Goal: Task Accomplishment & Management: Complete application form

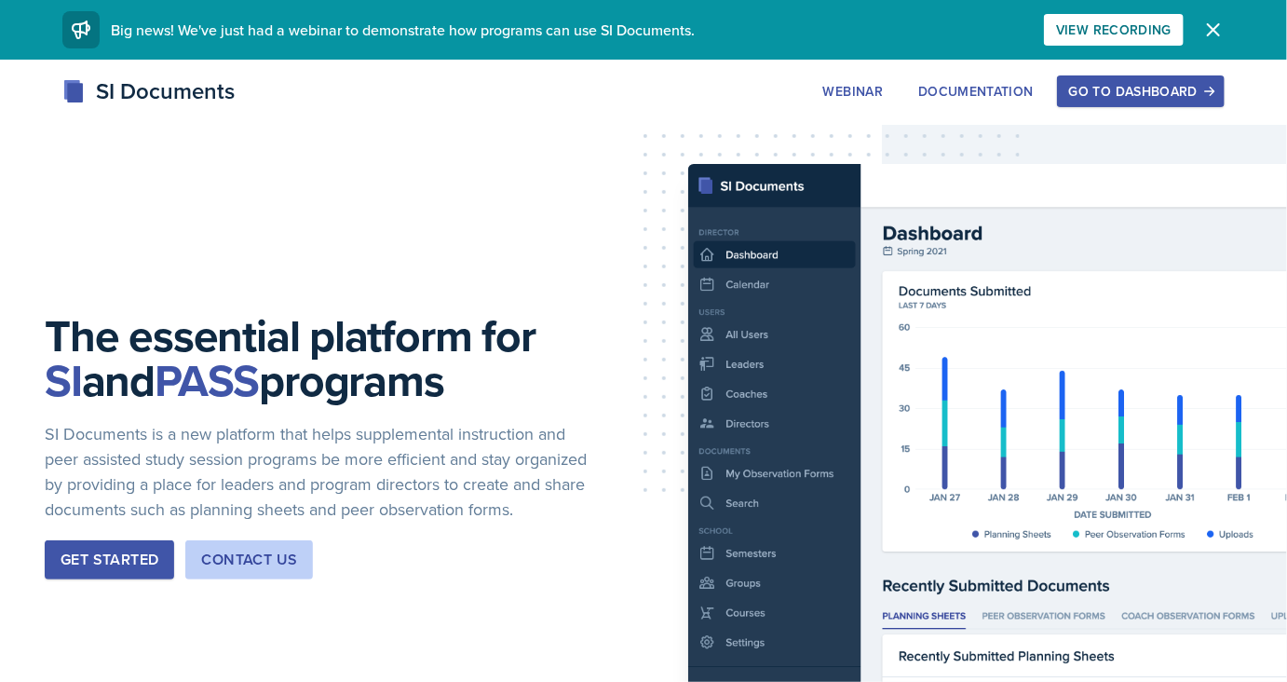
click at [1181, 78] on button "Go to Dashboard" at bounding box center [1141, 91] width 168 height 32
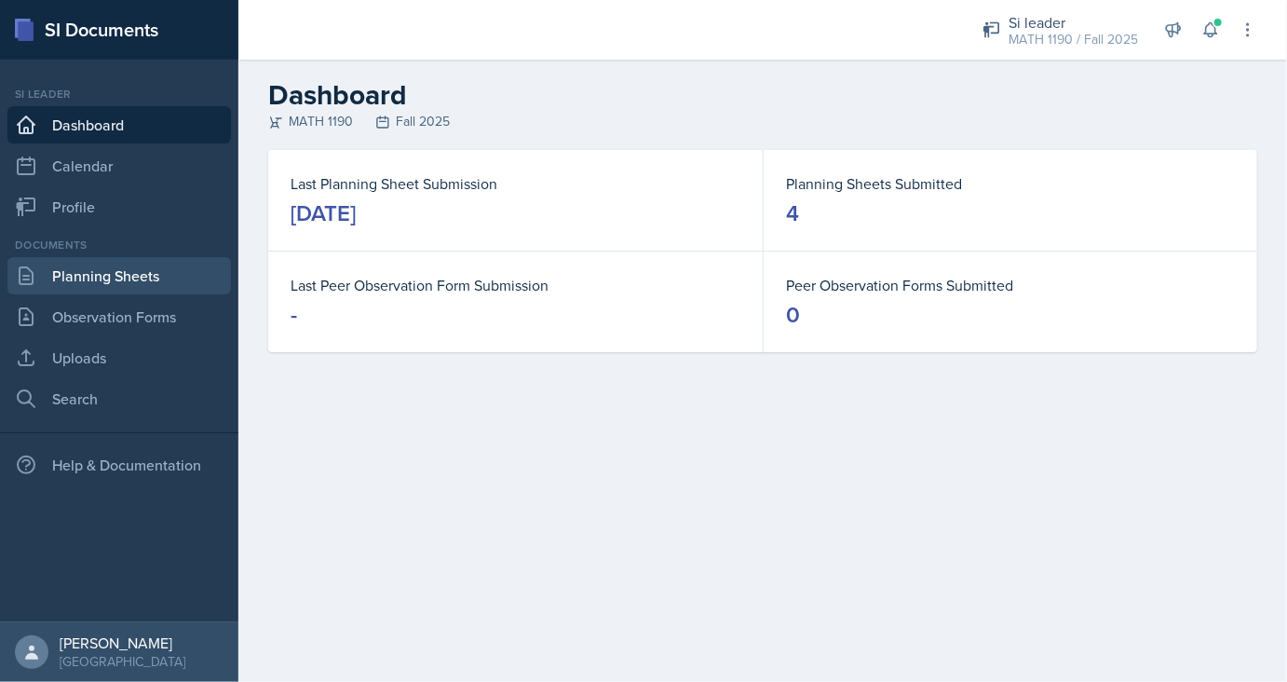
click at [98, 277] on link "Planning Sheets" at bounding box center [118, 275] width 223 height 37
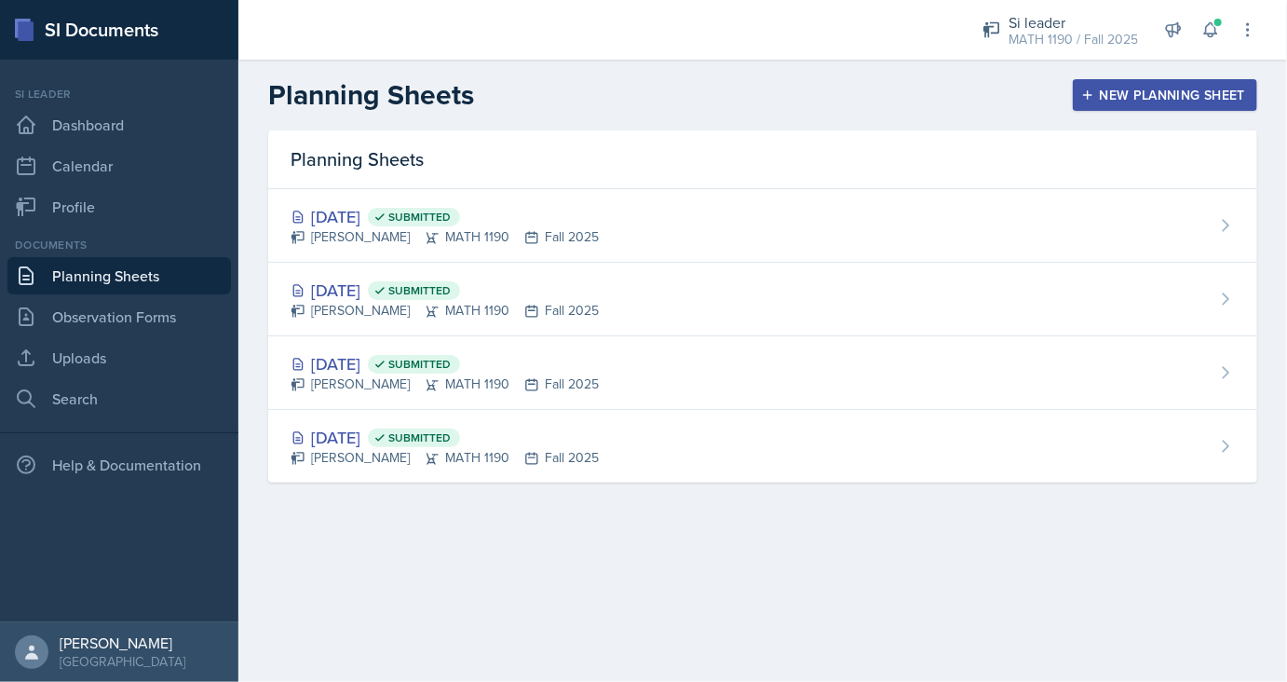
drag, startPoint x: 1164, startPoint y: 82, endPoint x: 1135, endPoint y: 93, distance: 30.9
click at [1163, 82] on button "New Planning Sheet" at bounding box center [1165, 95] width 184 height 32
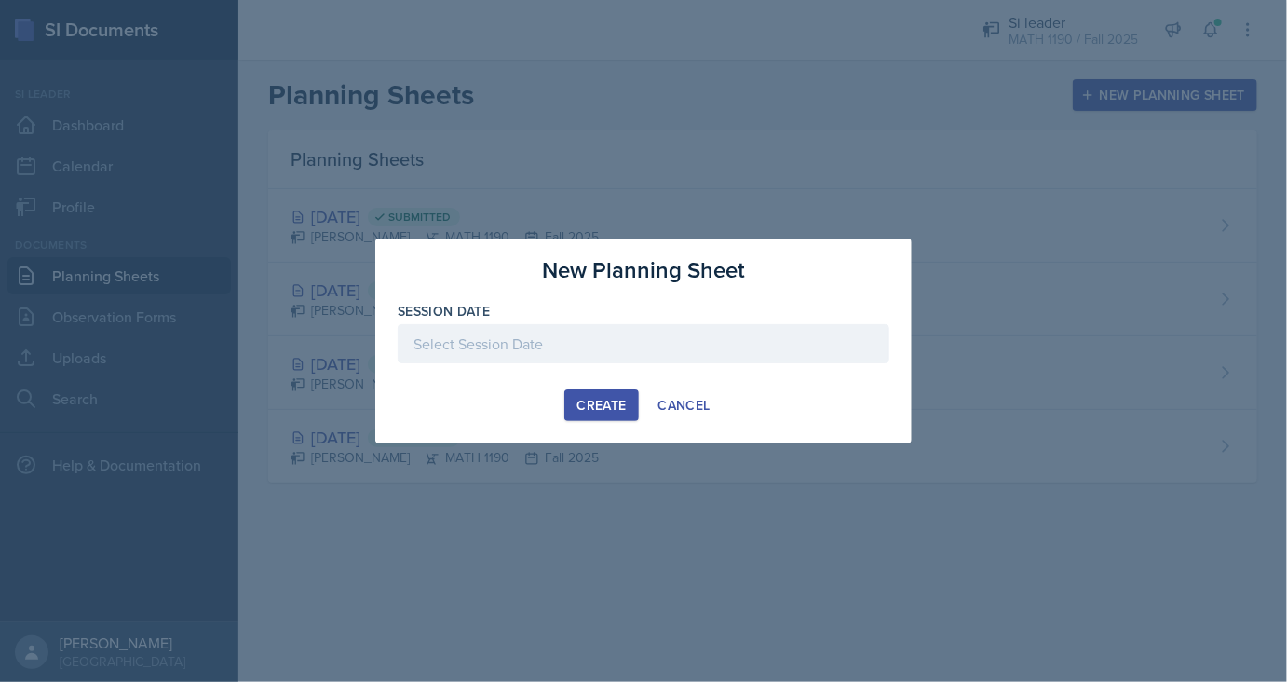
click at [591, 409] on div "Create" at bounding box center [600, 405] width 49 height 15
click at [571, 364] on p "Required" at bounding box center [644, 372] width 492 height 19
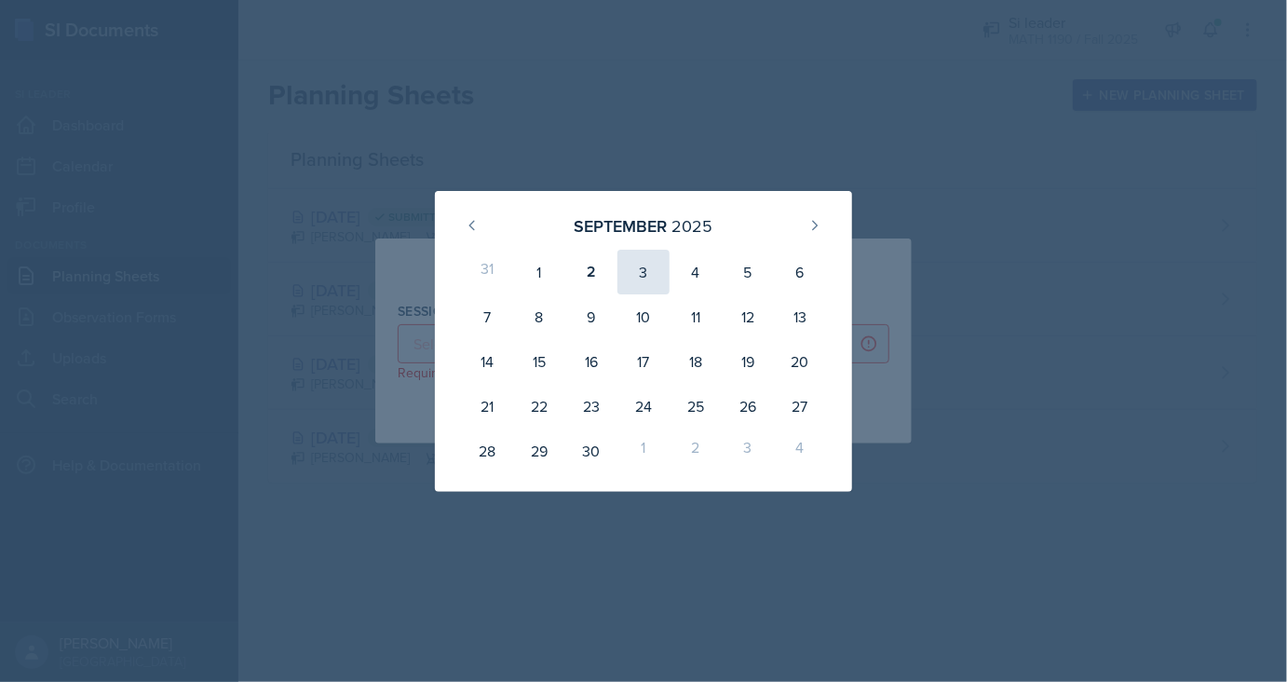
click at [642, 276] on div "3" at bounding box center [643, 272] width 52 height 45
type input "[DATE]"
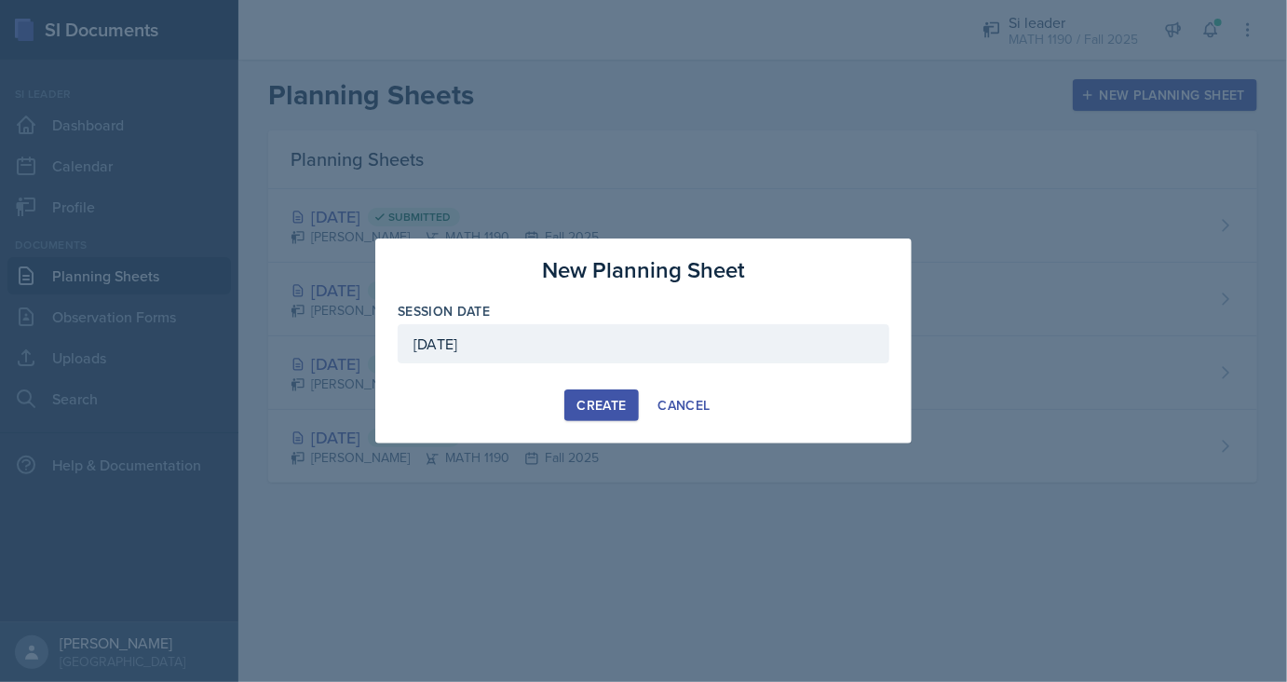
click at [594, 393] on button "Create" at bounding box center [601, 405] width 74 height 32
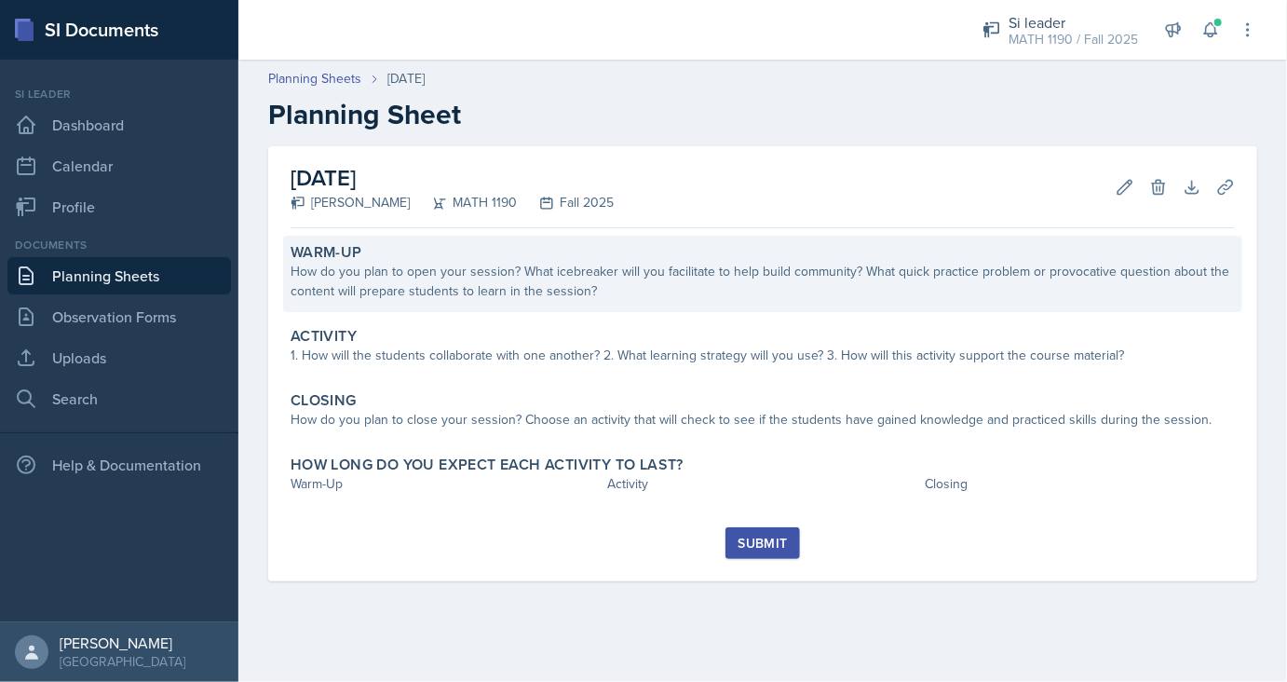
click at [327, 273] on div "How do you plan to open your session? What icebreaker will you facilitate to he…" at bounding box center [762, 281] width 944 height 39
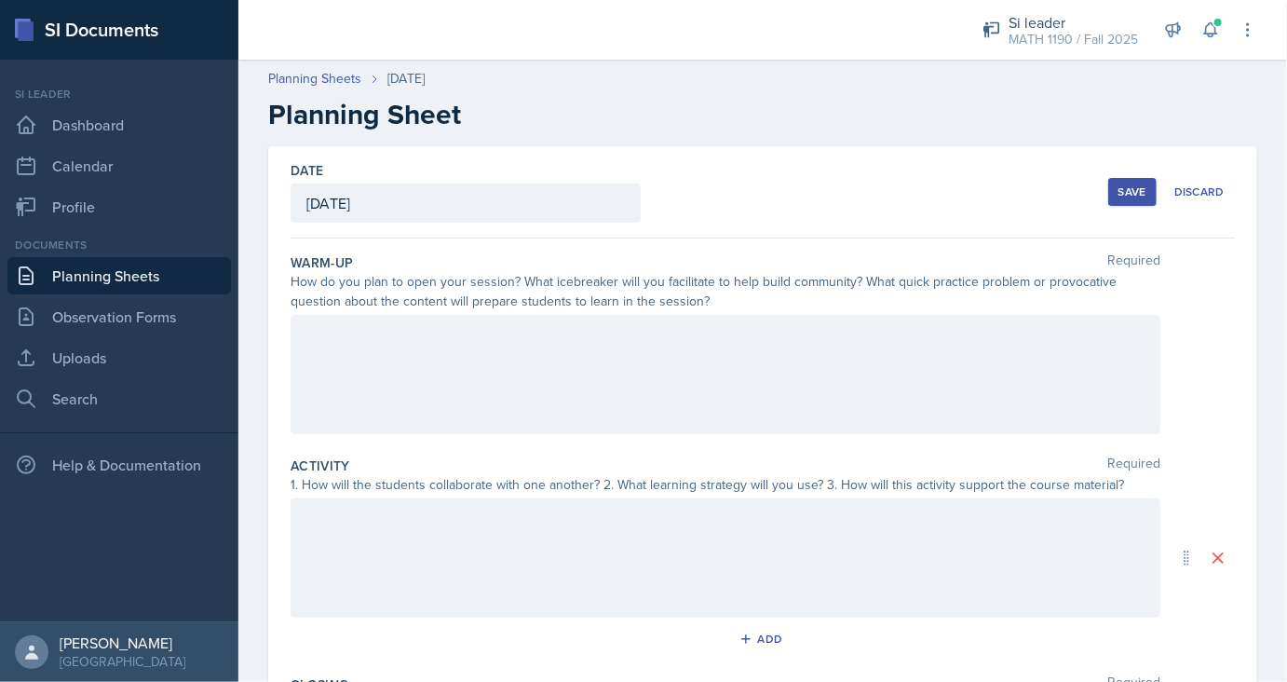
click at [293, 279] on div "Date [DATE] [DATE] 31 1 2 3 4 5 6 7 8 9 10 11 12 13 14 15 16 17 18 19 20 21 22 …" at bounding box center [762, 567] width 989 height 843
click at [275, 263] on div "Date [DATE] [DATE] 31 1 2 3 4 5 6 7 8 9 10 11 12 13 14 15 16 17 18 19 20 21 22 …" at bounding box center [762, 567] width 989 height 843
click at [277, 442] on div "Date [DATE] [DATE] 31 1 2 3 4 5 6 7 8 9 10 11 12 13 14 15 16 17 18 19 20 21 22 …" at bounding box center [762, 567] width 989 height 843
click at [1160, 192] on div "Save Discard" at bounding box center [1171, 191] width 127 height 43
click at [1153, 191] on button "Save" at bounding box center [1132, 192] width 48 height 28
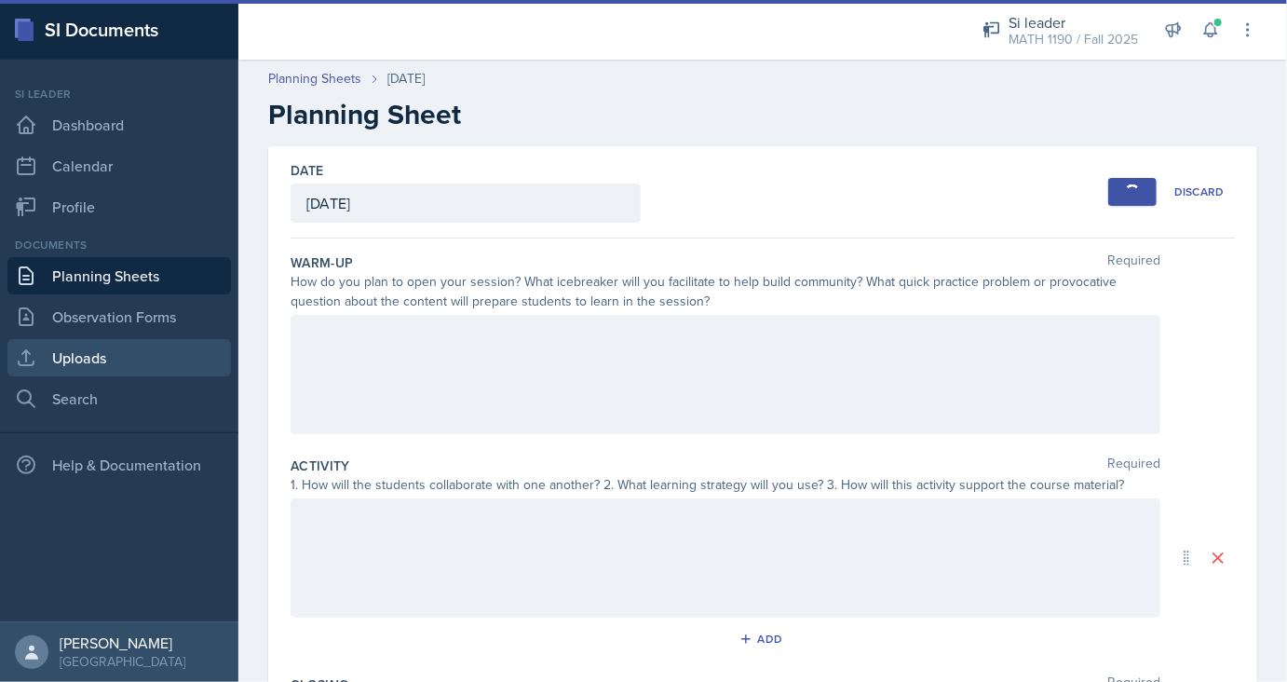
click at [119, 367] on link "Uploads" at bounding box center [118, 357] width 223 height 37
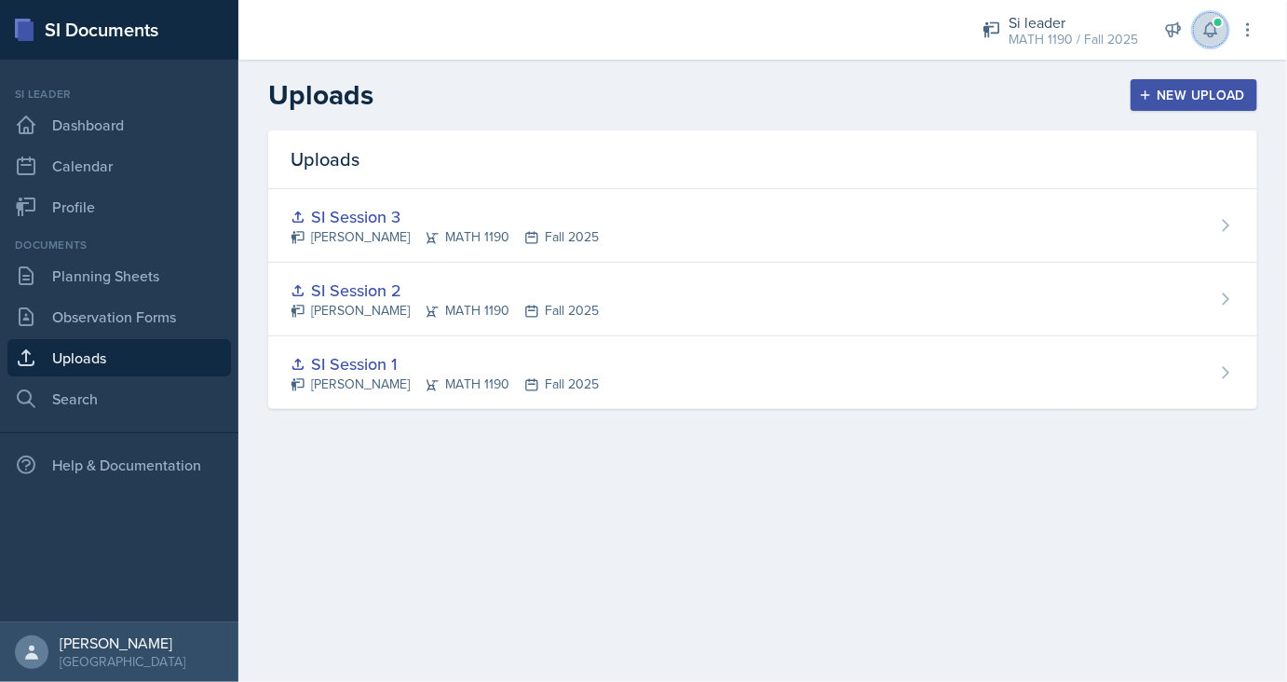
click at [1216, 32] on icon at bounding box center [1210, 30] width 12 height 14
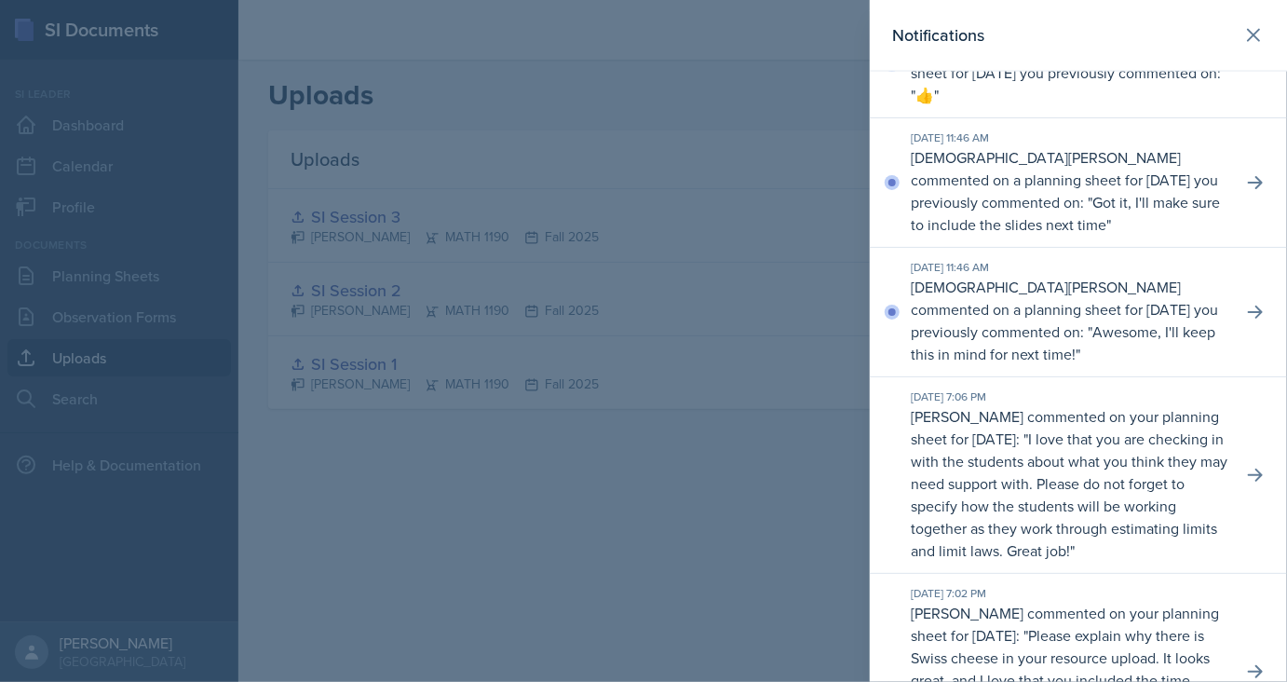
scroll to position [1126, 0]
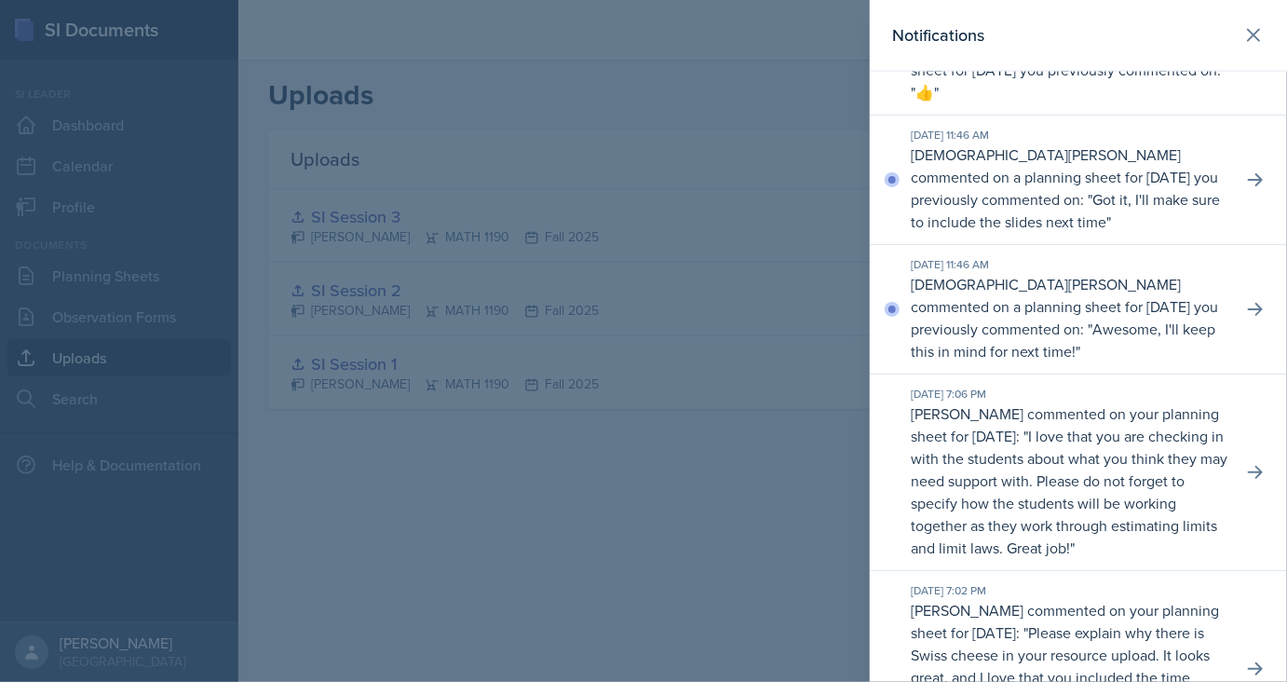
click at [533, 440] on div at bounding box center [643, 341] width 1287 height 682
